Goal: Task Accomplishment & Management: Manage account settings

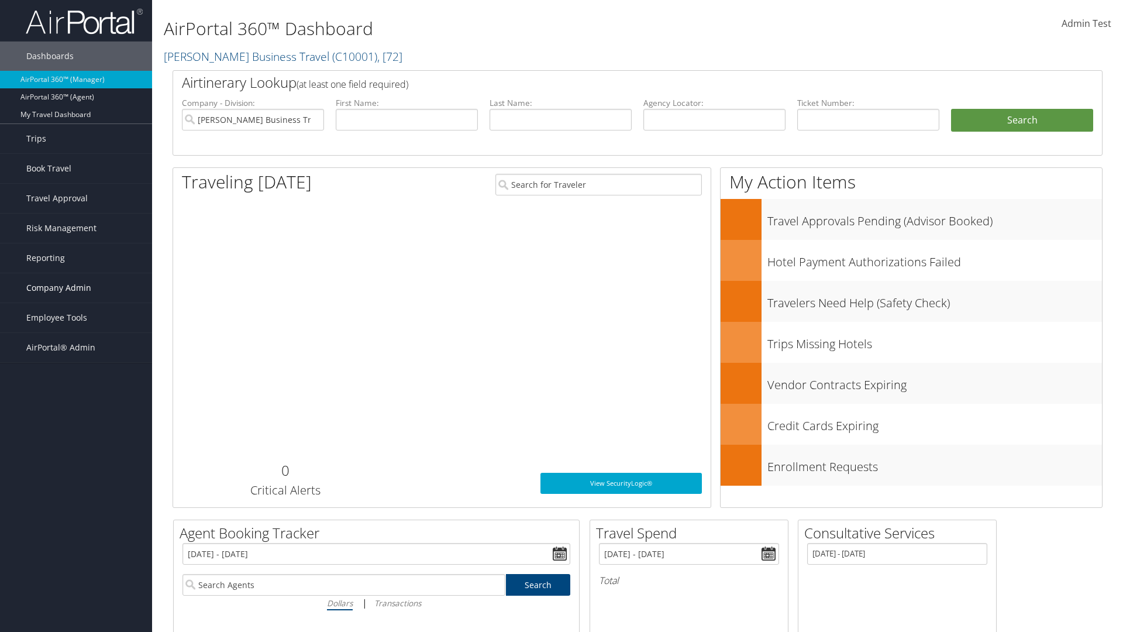
click at [76, 288] on span "Company Admin" at bounding box center [58, 287] width 65 height 29
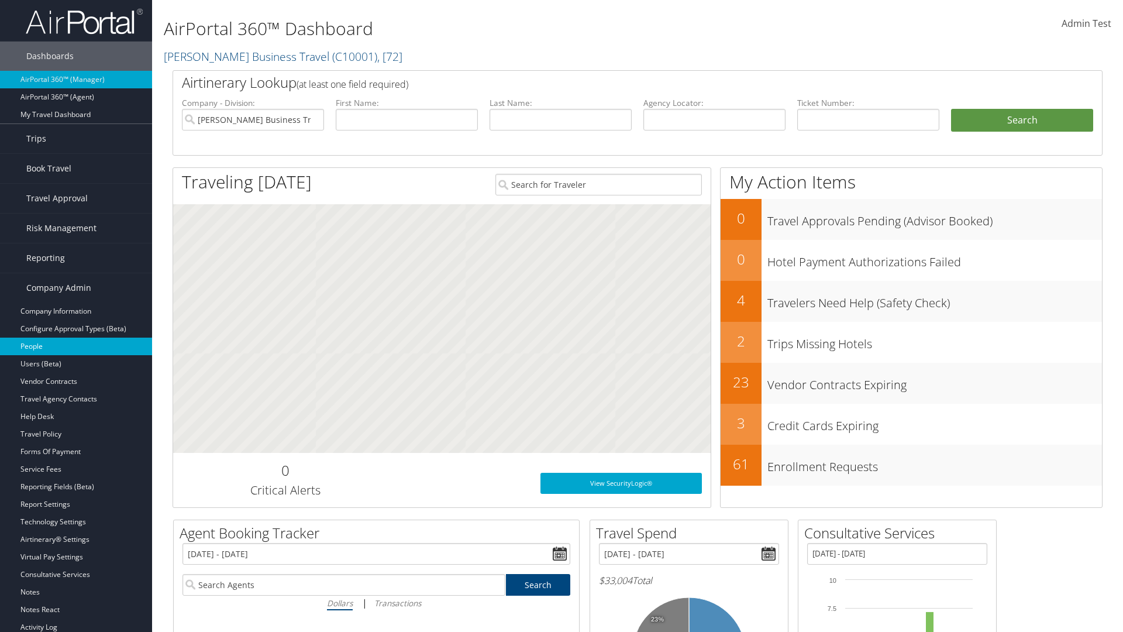
click at [76, 346] on link "People" at bounding box center [76, 346] width 152 height 18
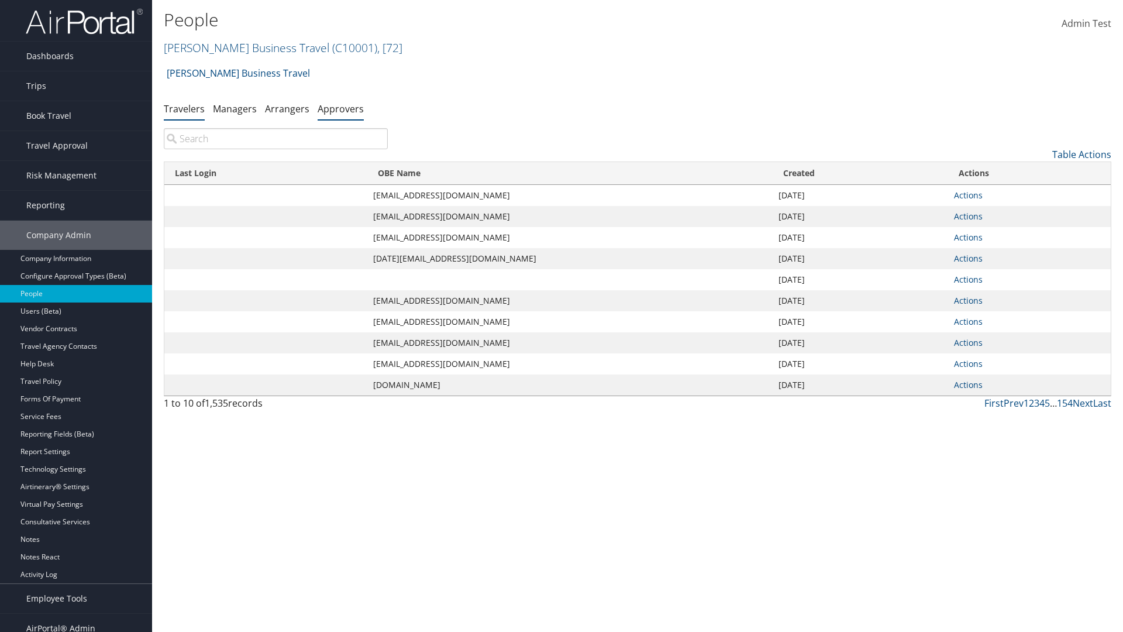
click at [340, 108] on link "Approvers" at bounding box center [341, 108] width 46 height 13
